Goal: Find specific page/section: Find specific page/section

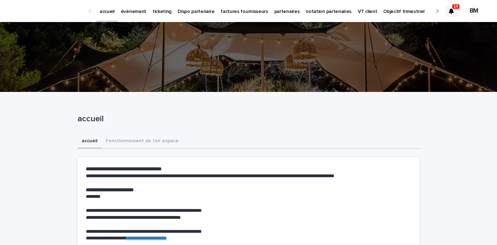
click at [282, 11] on p "partenaires" at bounding box center [286, 7] width 25 height 15
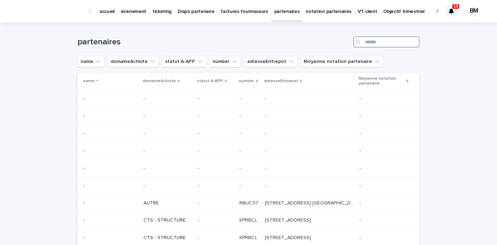
click at [381, 39] on input "Search" at bounding box center [386, 41] width 66 height 11
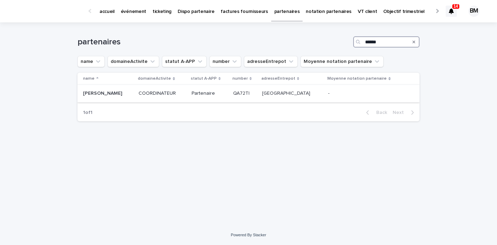
type input "******"
click at [228, 92] on p "Partenaire" at bounding box center [210, 93] width 36 height 6
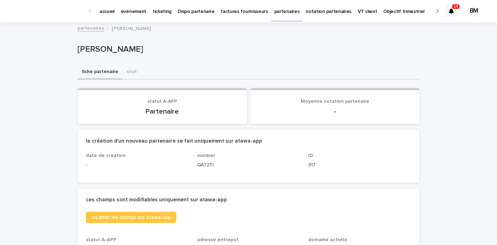
click at [274, 13] on p "partenaires" at bounding box center [286, 7] width 25 height 15
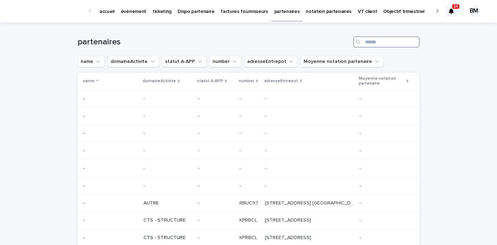
click at [380, 43] on input "Search" at bounding box center [386, 41] width 66 height 11
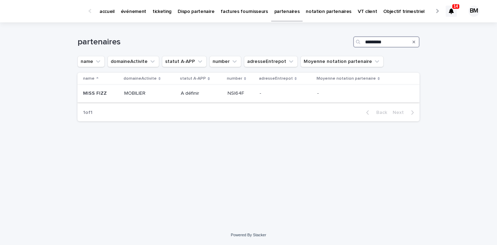
type input "*********"
click at [201, 88] on td "A définir" at bounding box center [201, 93] width 46 height 17
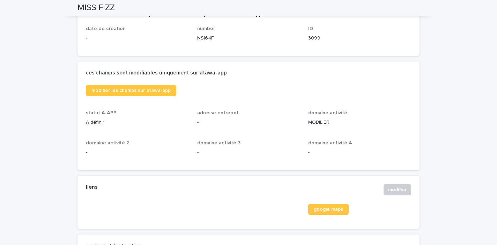
scroll to position [75, 0]
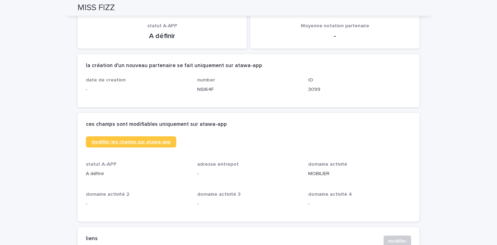
click at [142, 142] on span "modifier les champs sur atawa-app" at bounding box center [130, 141] width 79 height 5
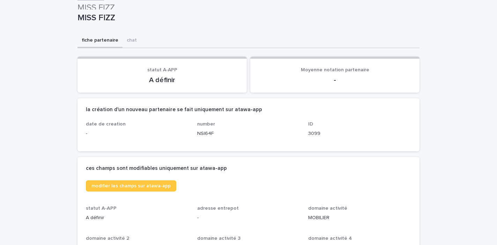
scroll to position [0, 0]
